Goal: Transaction & Acquisition: Purchase product/service

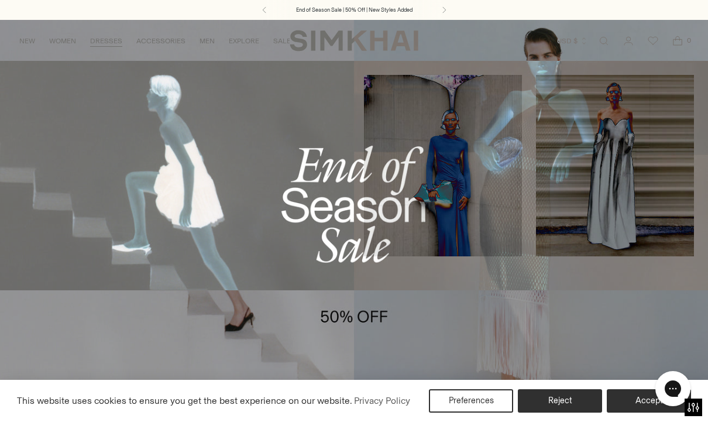
click at [29, 134] on link "Evening" at bounding box center [29, 136] width 30 height 8
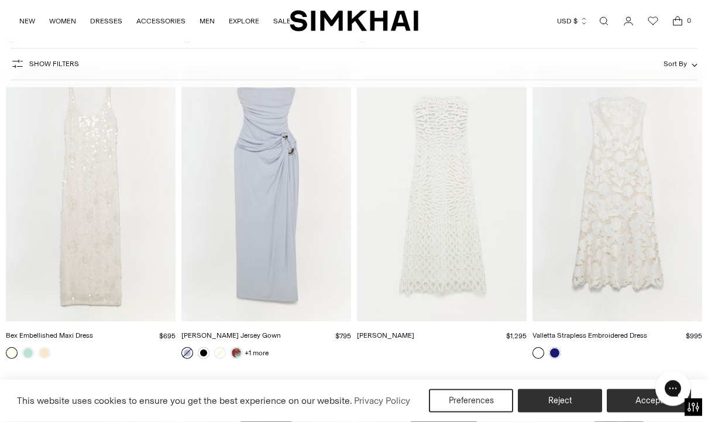
scroll to position [1675, 0]
click at [84, 227] on img "Bex Embellished Maxi Dress" at bounding box center [91, 194] width 170 height 254
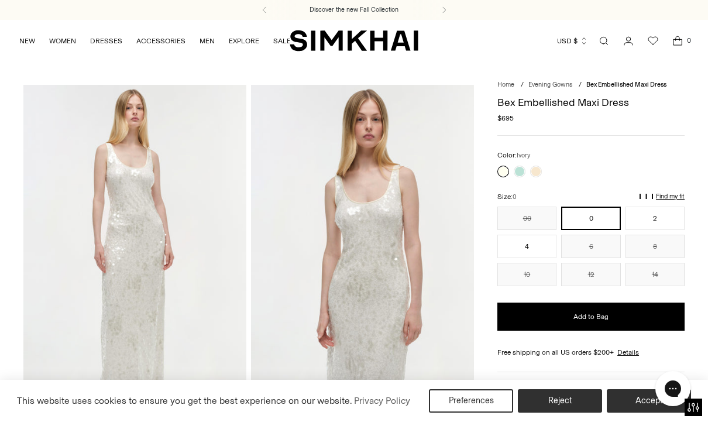
click at [538, 173] on link at bounding box center [536, 171] width 12 height 12
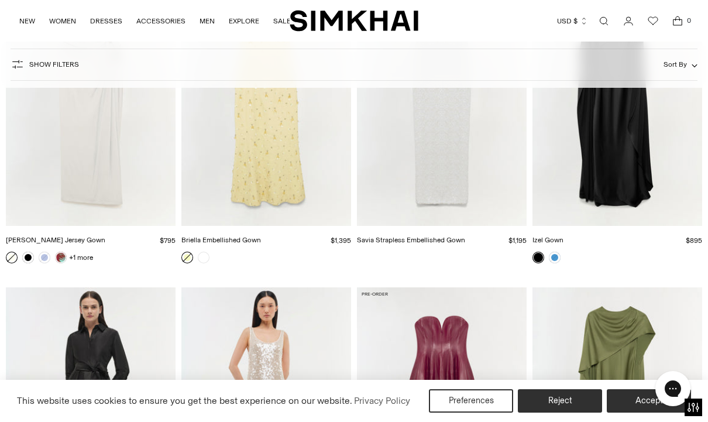
scroll to position [2400, 0]
